Goal: Check status: Check status

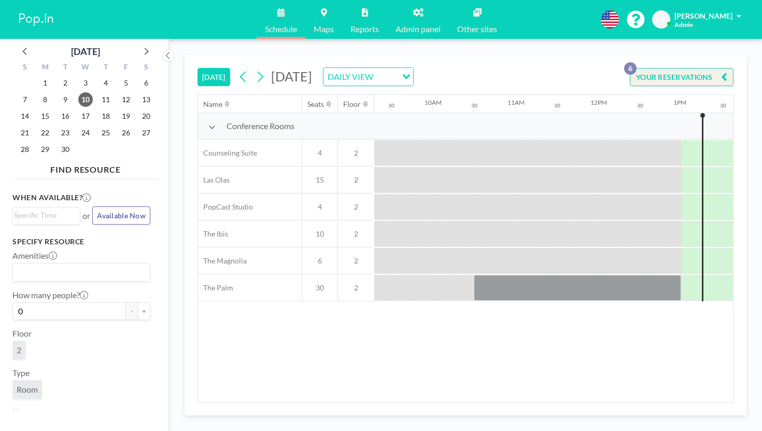
scroll to position [0, 775]
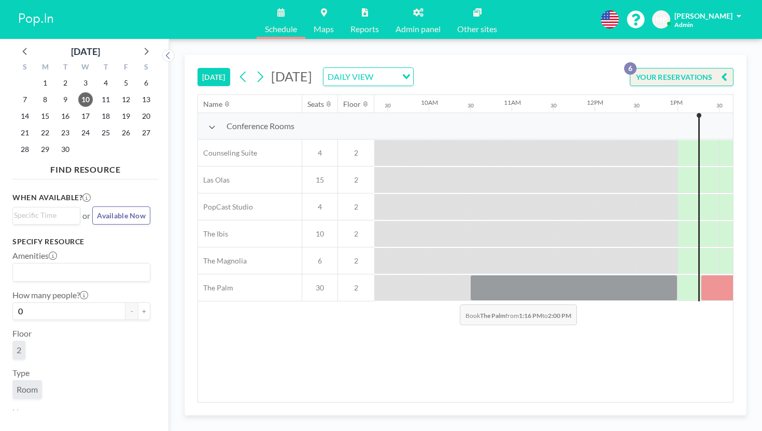
drag, startPoint x: 428, startPoint y: 235, endPoint x: 443, endPoint y: 276, distance: 43.3
click at [443, 276] on div "Name Seats Floor 12AM 30 1AM 30 2AM 30 3AM 30 4AM 30 5AM 30 6AM 30 7AM 30 8AM 3…" at bounding box center [465, 248] width 535 height 307
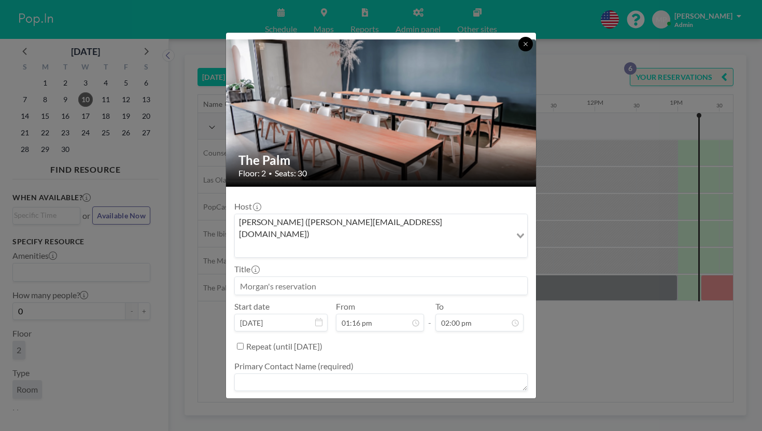
click at [518, 46] on button at bounding box center [525, 44] width 15 height 15
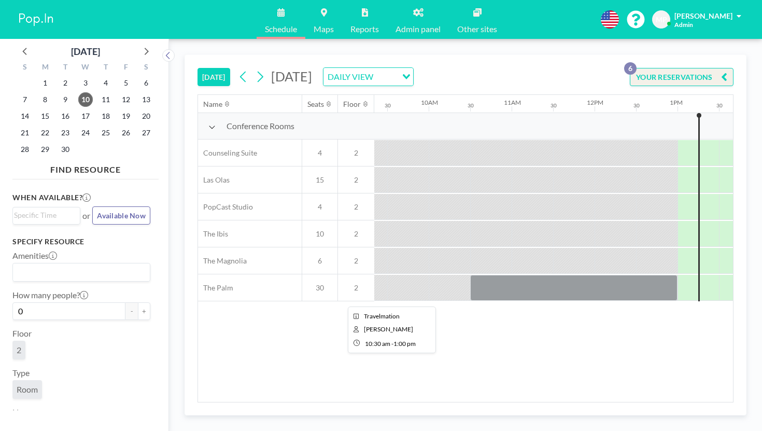
click at [470, 275] on div at bounding box center [573, 288] width 207 height 26
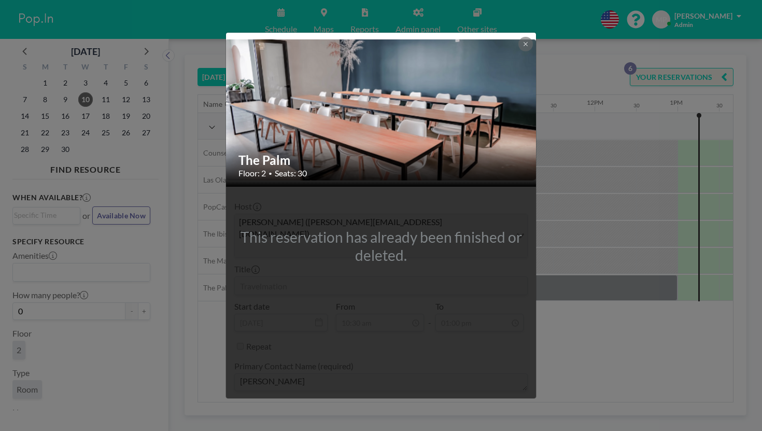
click at [522, 251] on div "The Palm Floor: 2 • Seats: 30 This reservation has already been finished or del…" at bounding box center [381, 215] width 762 height 431
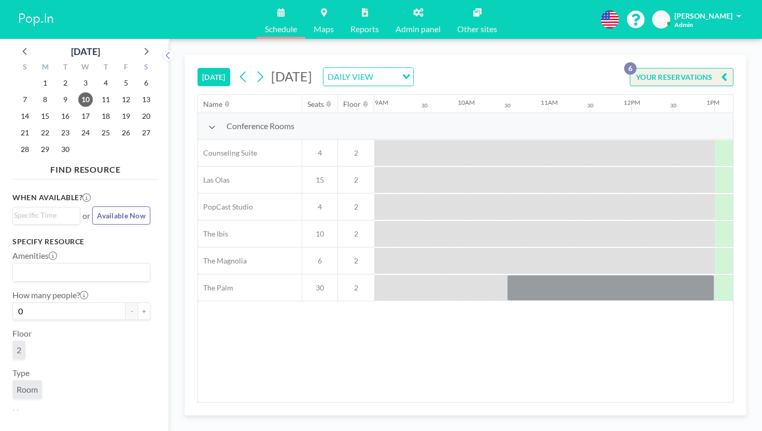
scroll to position [0, 723]
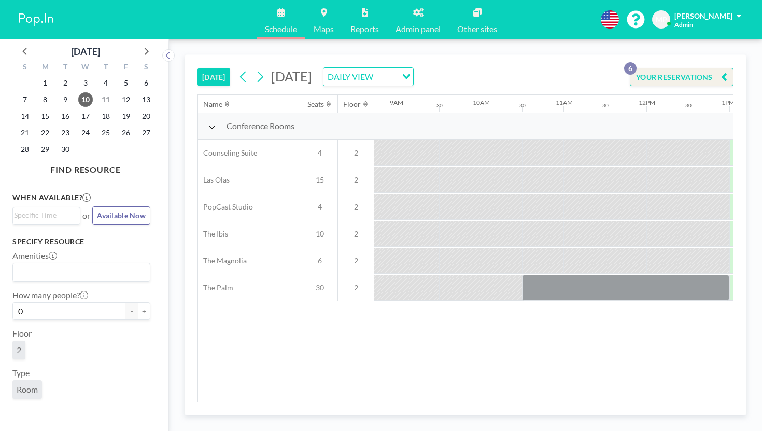
click at [697, 68] on button "YOUR RESERVATIONS 6" at bounding box center [682, 77] width 104 height 18
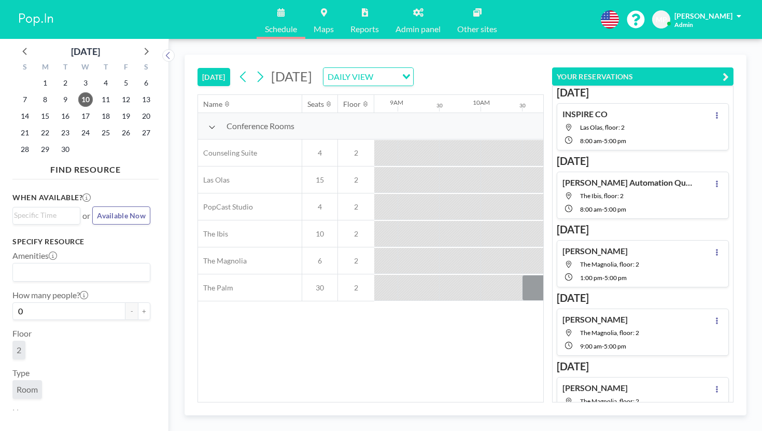
click at [647, 67] on button "YOUR RESERVATIONS" at bounding box center [642, 76] width 181 height 18
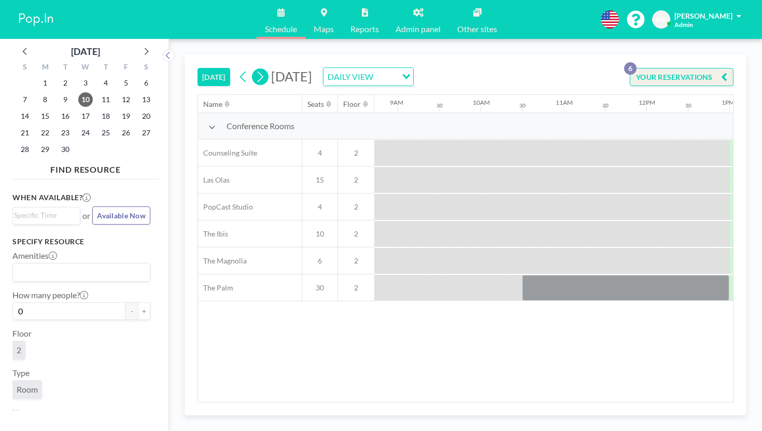
click at [255, 69] on icon at bounding box center [260, 77] width 10 height 16
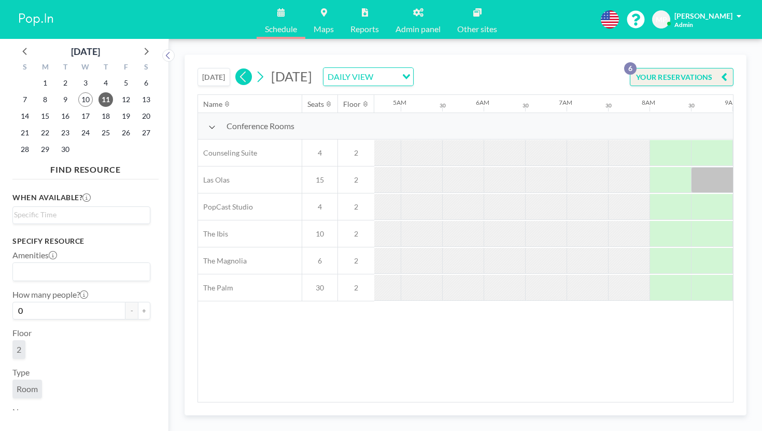
scroll to position [0, 505]
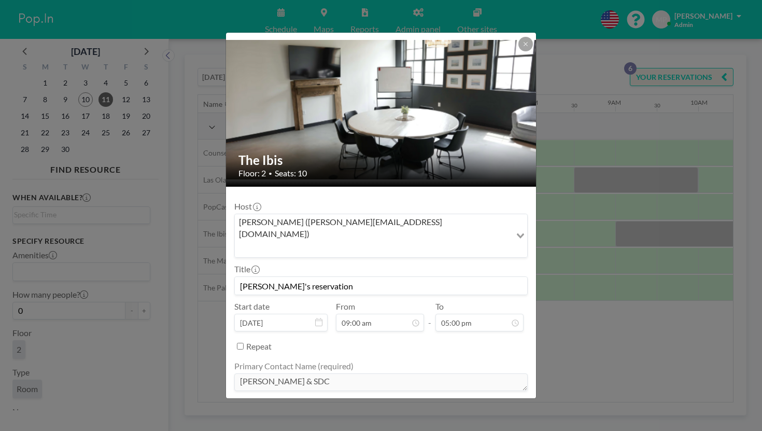
scroll to position [33, 0]
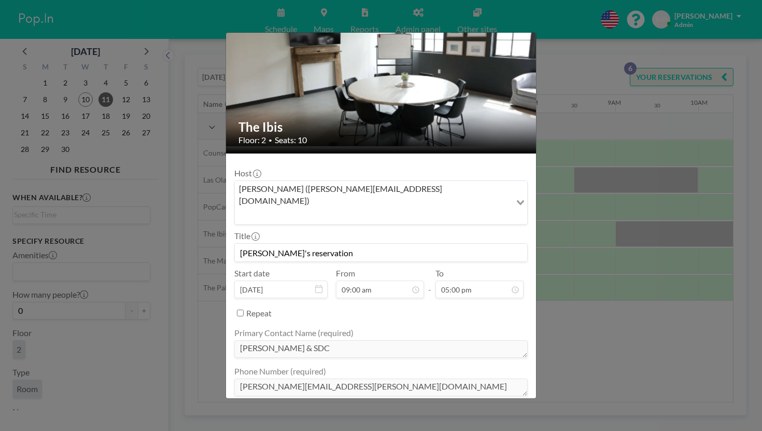
click at [615, 305] on div "The Ibis Floor: 2 • Seats: 10 Host [PERSON_NAME] ([PERSON_NAME][EMAIL_ADDRESS][…" at bounding box center [381, 215] width 762 height 431
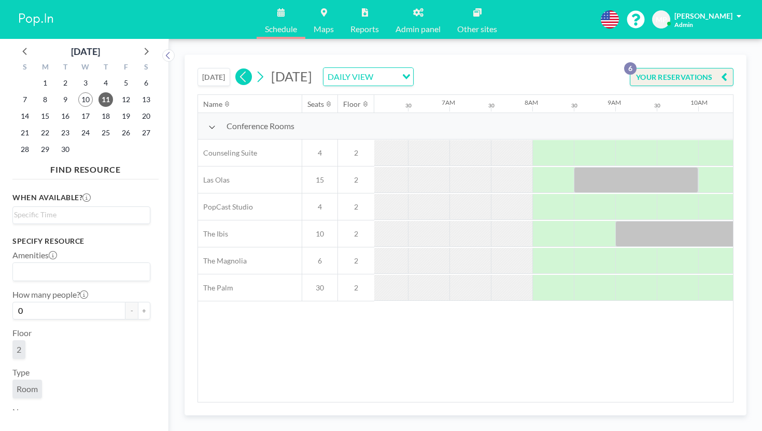
click at [238, 69] on icon at bounding box center [243, 77] width 10 height 16
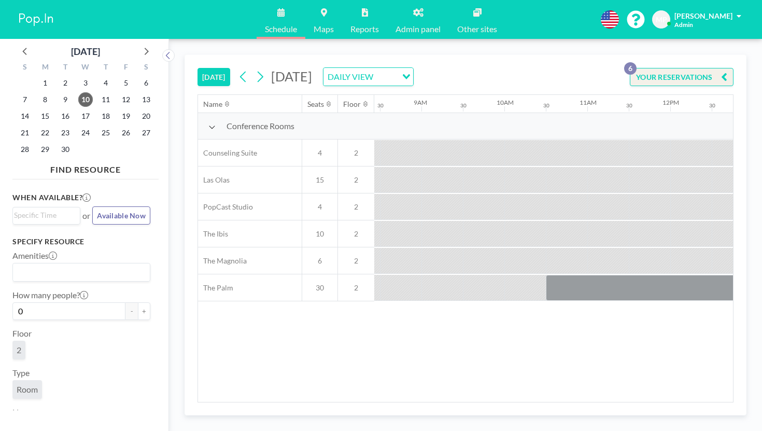
scroll to position [0, 842]
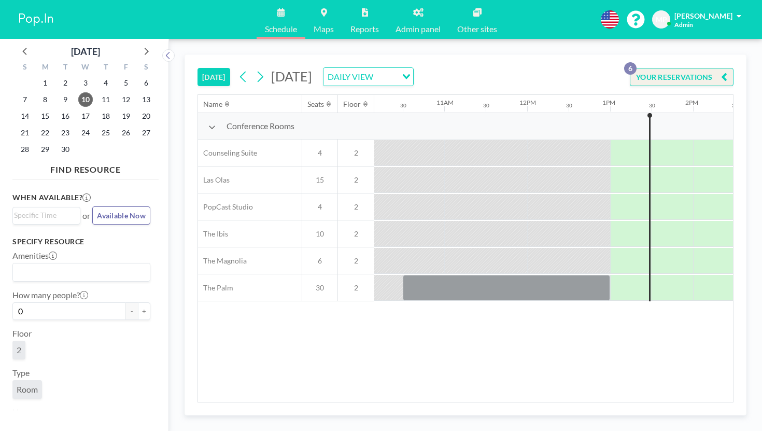
click at [569, 248] on div at bounding box center [589, 260] width 41 height 25
click at [403, 275] on div at bounding box center [506, 288] width 207 height 26
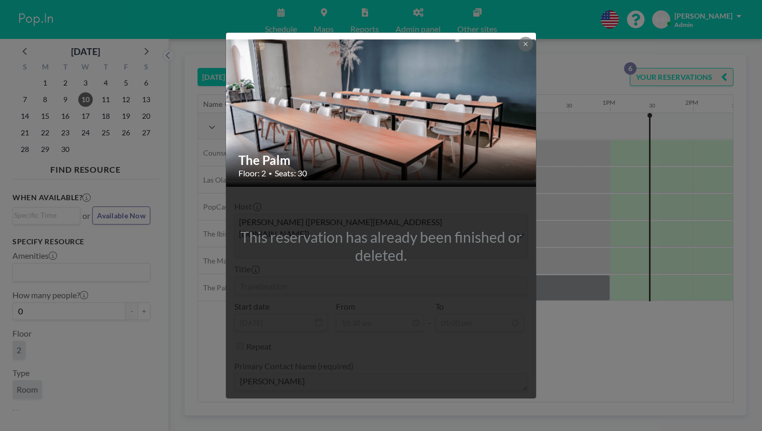
scroll to position [10, 0]
